Goal: Navigation & Orientation: Go to known website

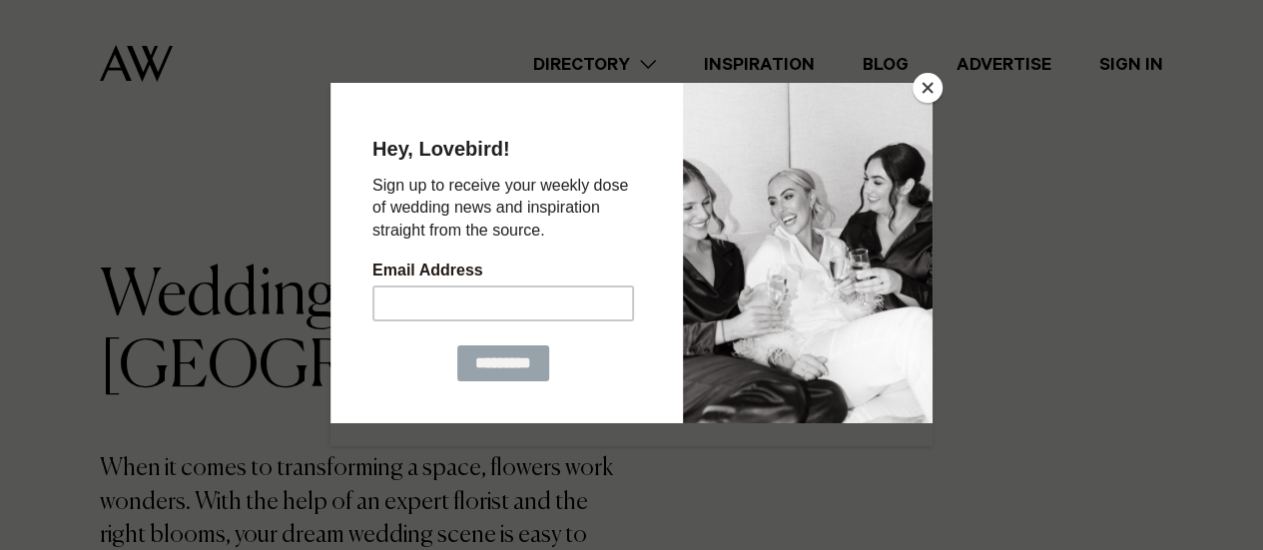
click at [826, 29] on div at bounding box center [631, 275] width 1263 height 550
click at [938, 79] on button "Close" at bounding box center [927, 88] width 30 height 30
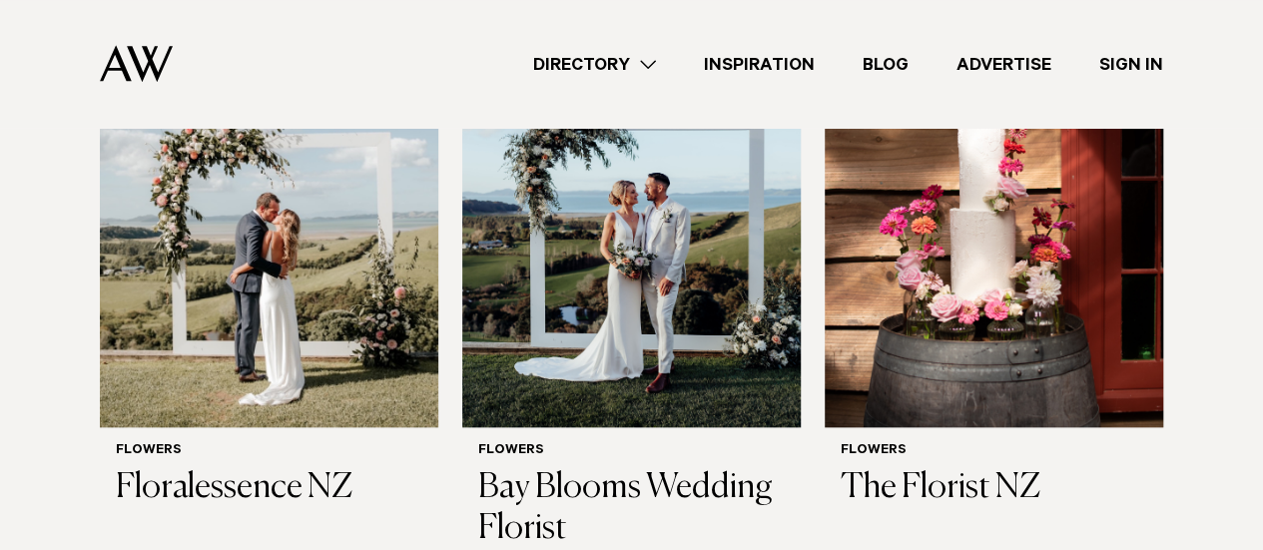
scroll to position [794, 0]
click at [950, 487] on h3 "The Florist NZ" at bounding box center [993, 488] width 306 height 41
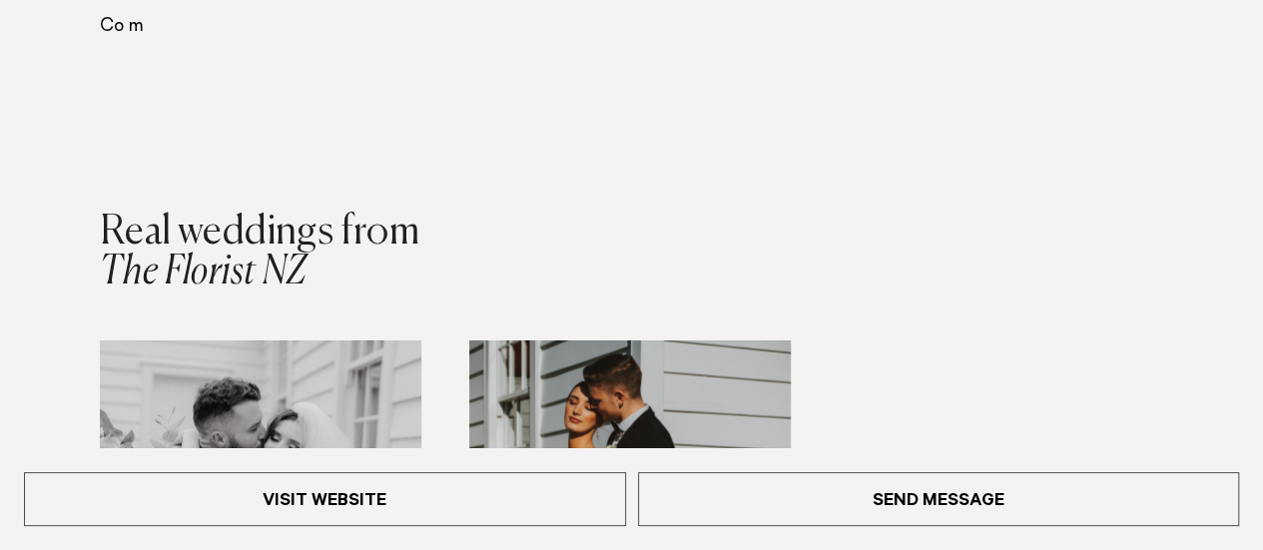
scroll to position [2158, 0]
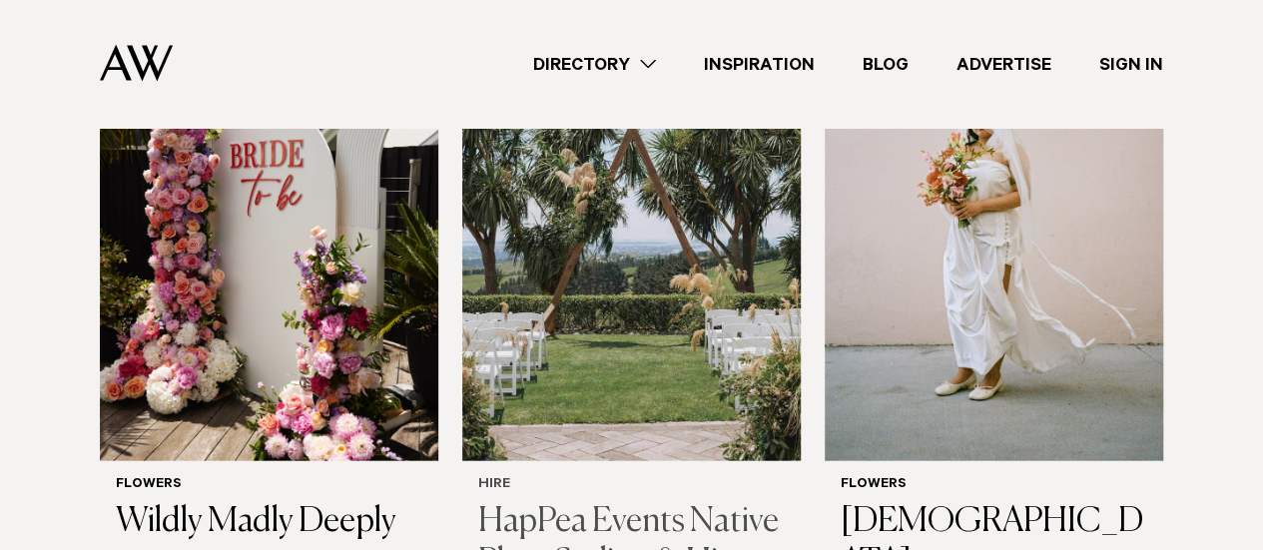
scroll to position [2056, 0]
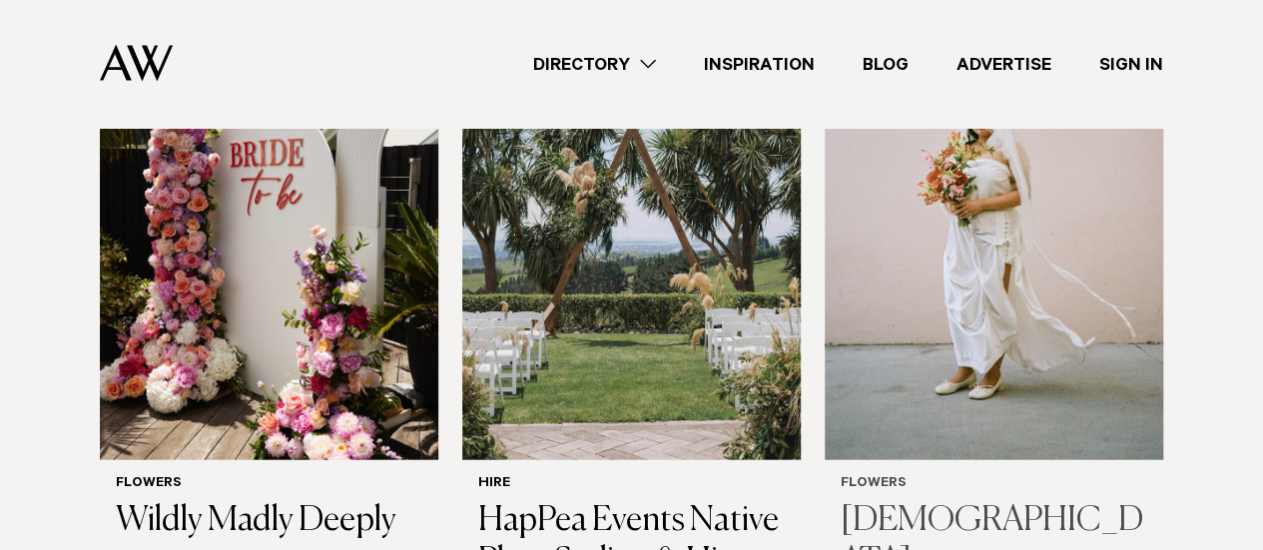
click at [971, 257] on img at bounding box center [993, 234] width 338 height 454
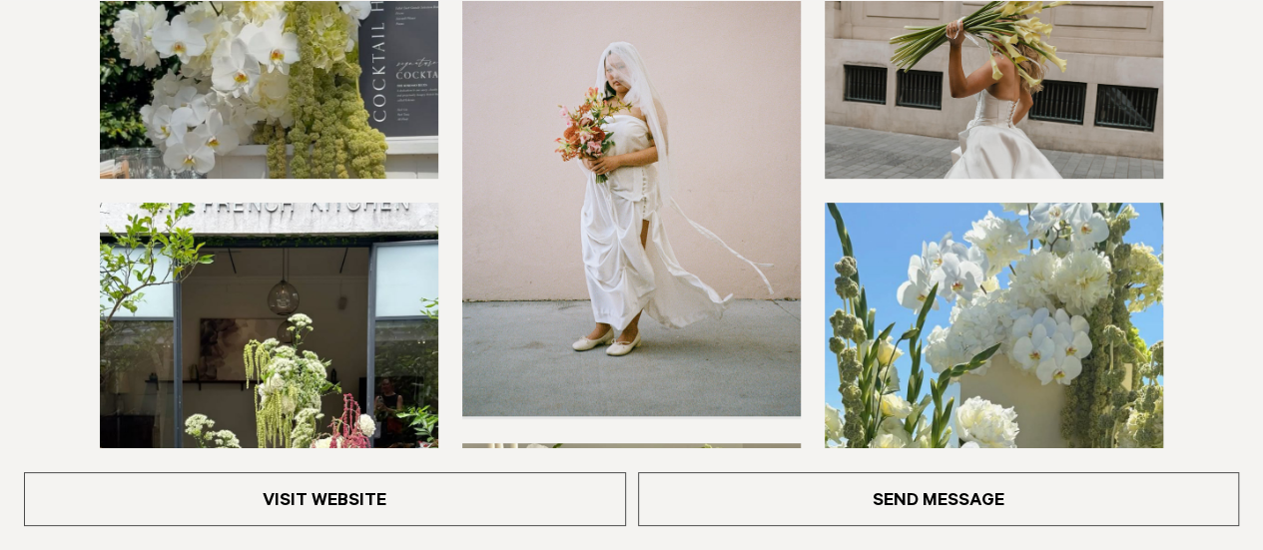
scroll to position [399, 0]
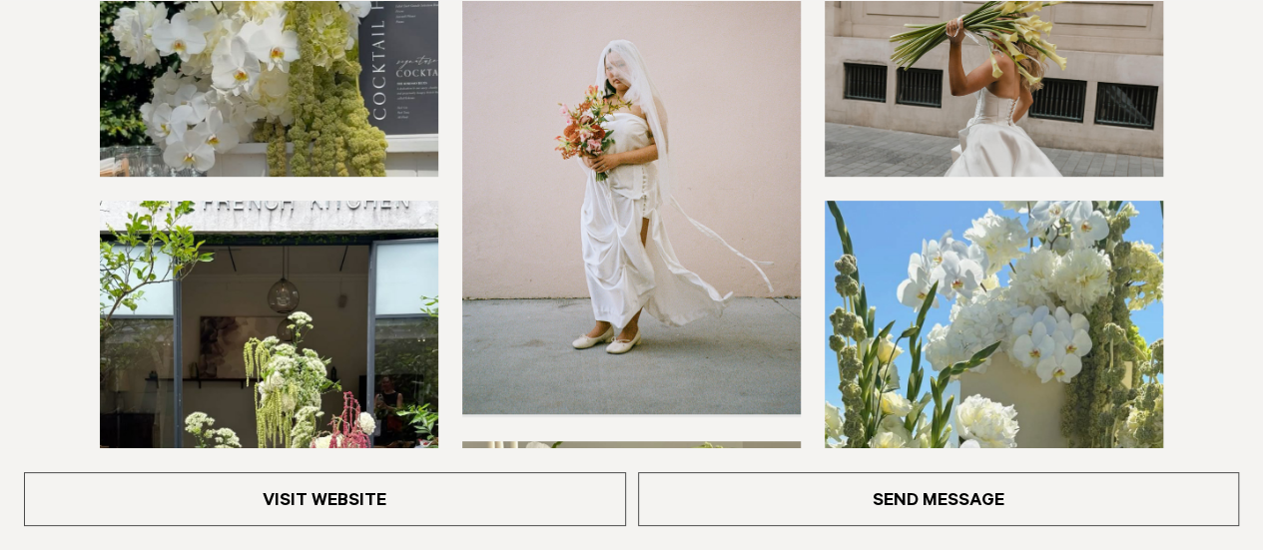
click at [622, 149] on img at bounding box center [631, 187] width 338 height 454
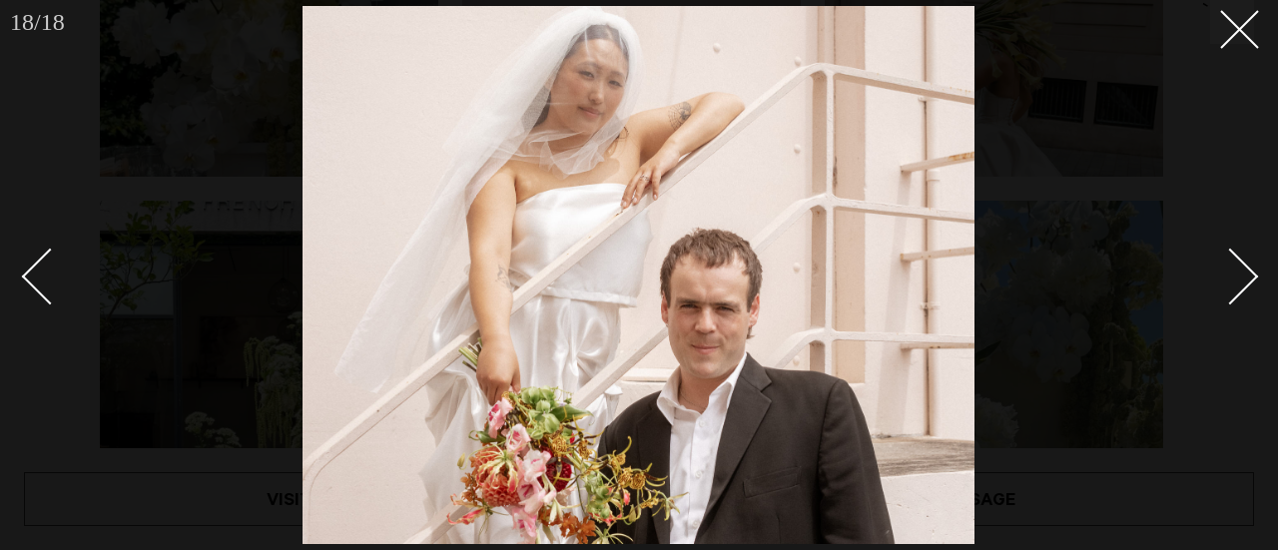
click at [1245, 242] on link at bounding box center [1219, 276] width 70 height 100
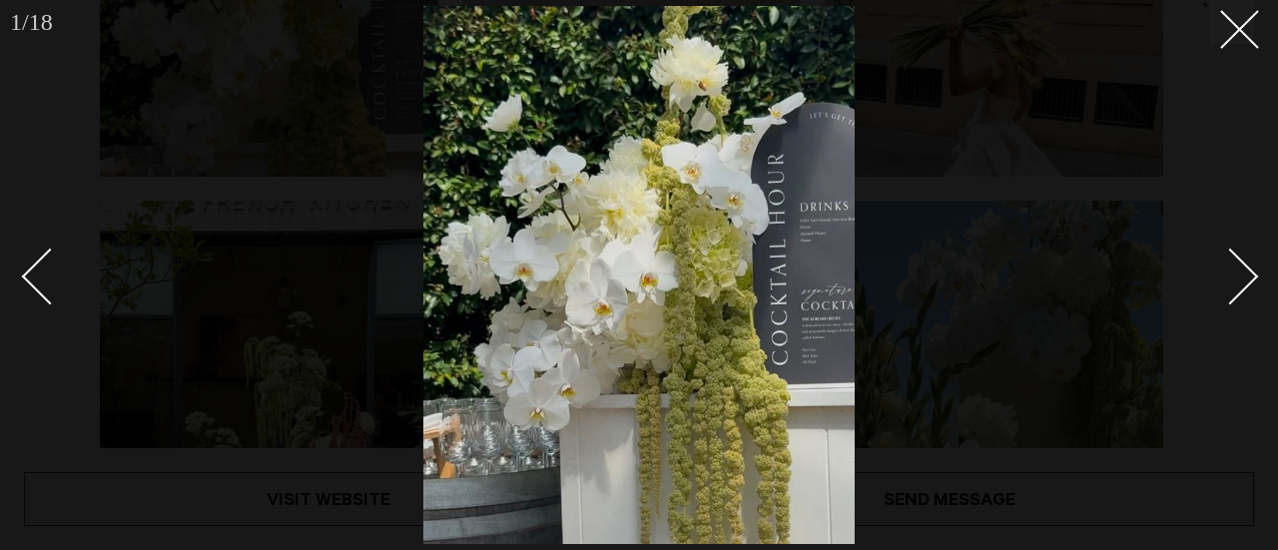
click at [1245, 242] on link at bounding box center [1219, 276] width 70 height 100
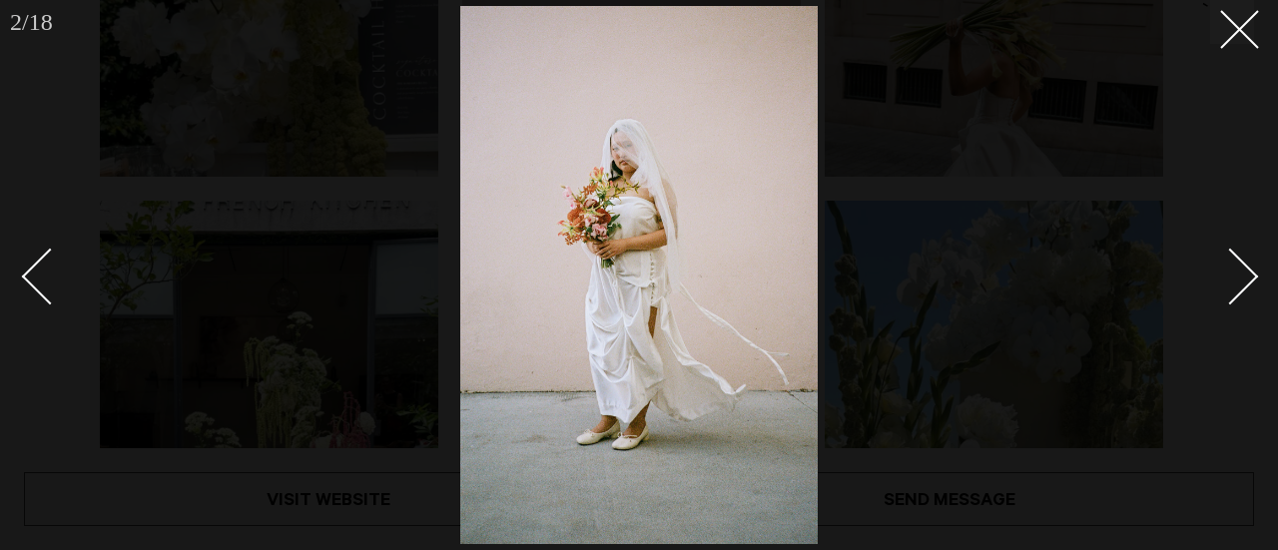
click at [1245, 242] on link at bounding box center [1219, 276] width 70 height 100
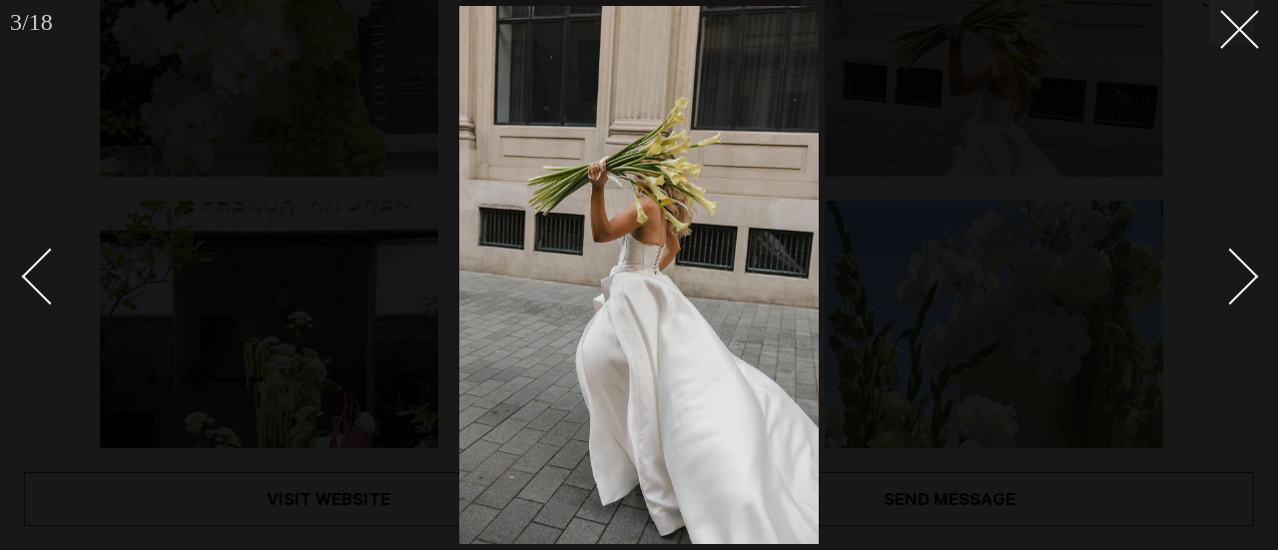
click at [1245, 242] on link at bounding box center [1219, 276] width 70 height 100
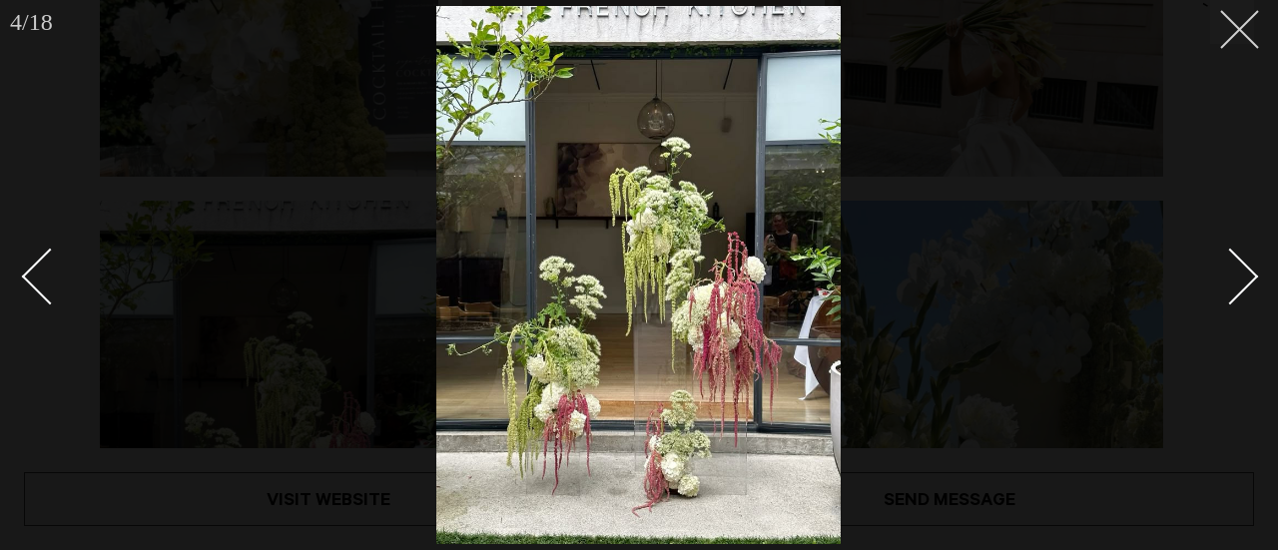
click at [1226, 29] on icon at bounding box center [1232, 22] width 24 height 24
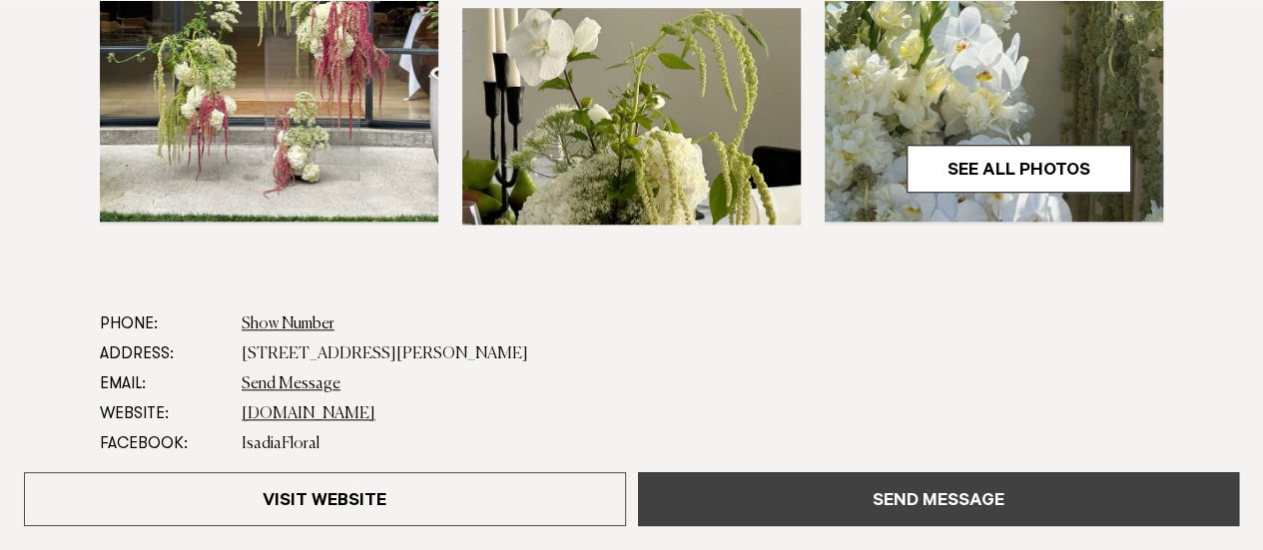
scroll to position [836, 0]
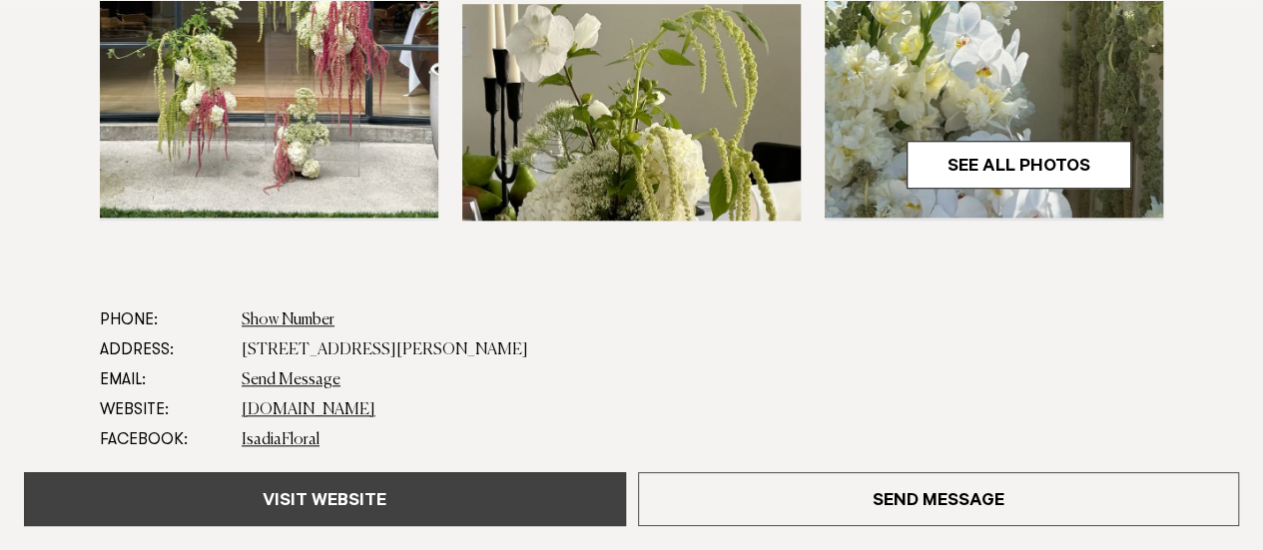
click at [400, 516] on link "Visit Website" at bounding box center [325, 499] width 602 height 54
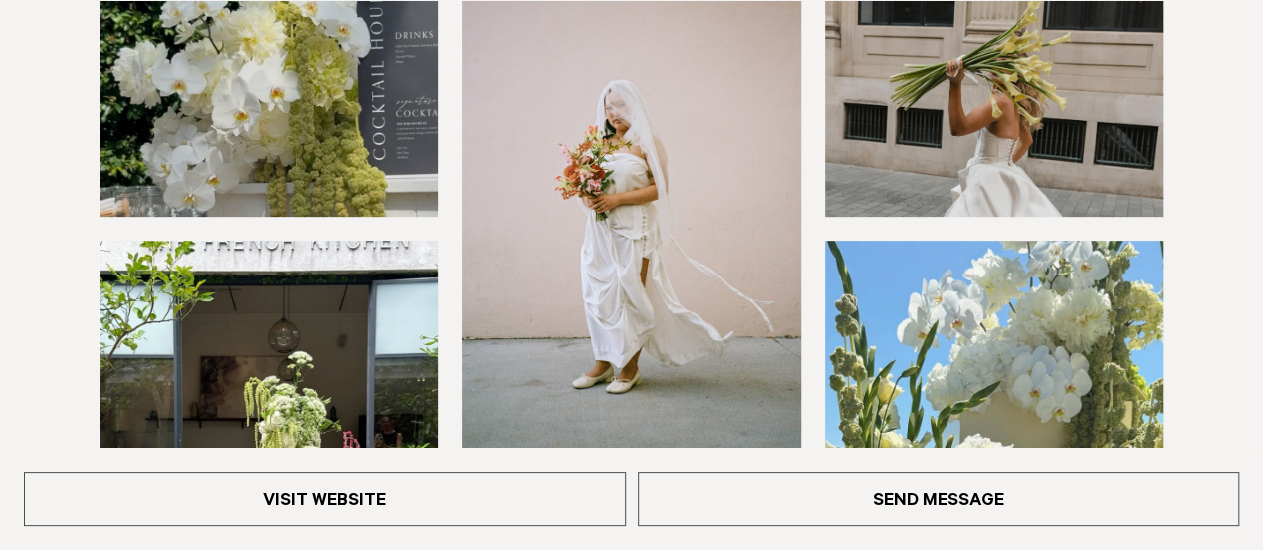
scroll to position [359, 0]
